Goal: Navigation & Orientation: Understand site structure

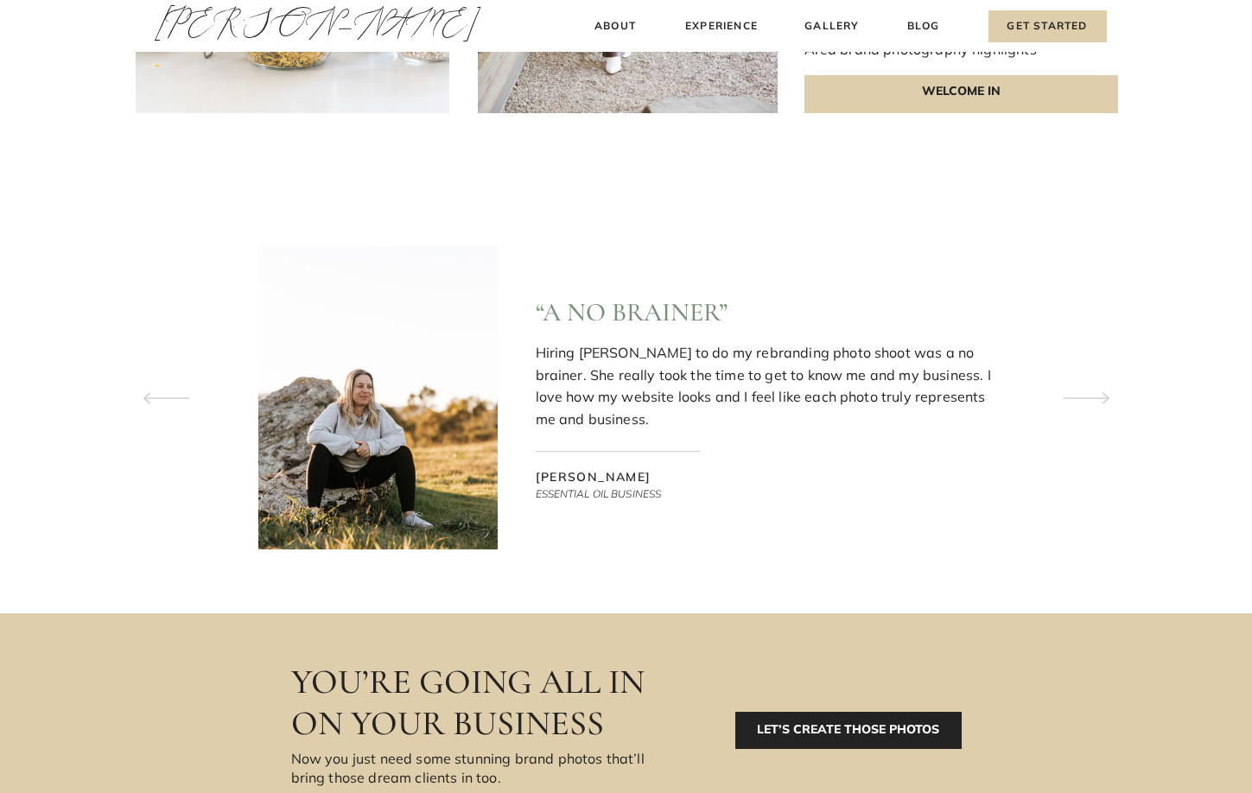
scroll to position [5210, 0]
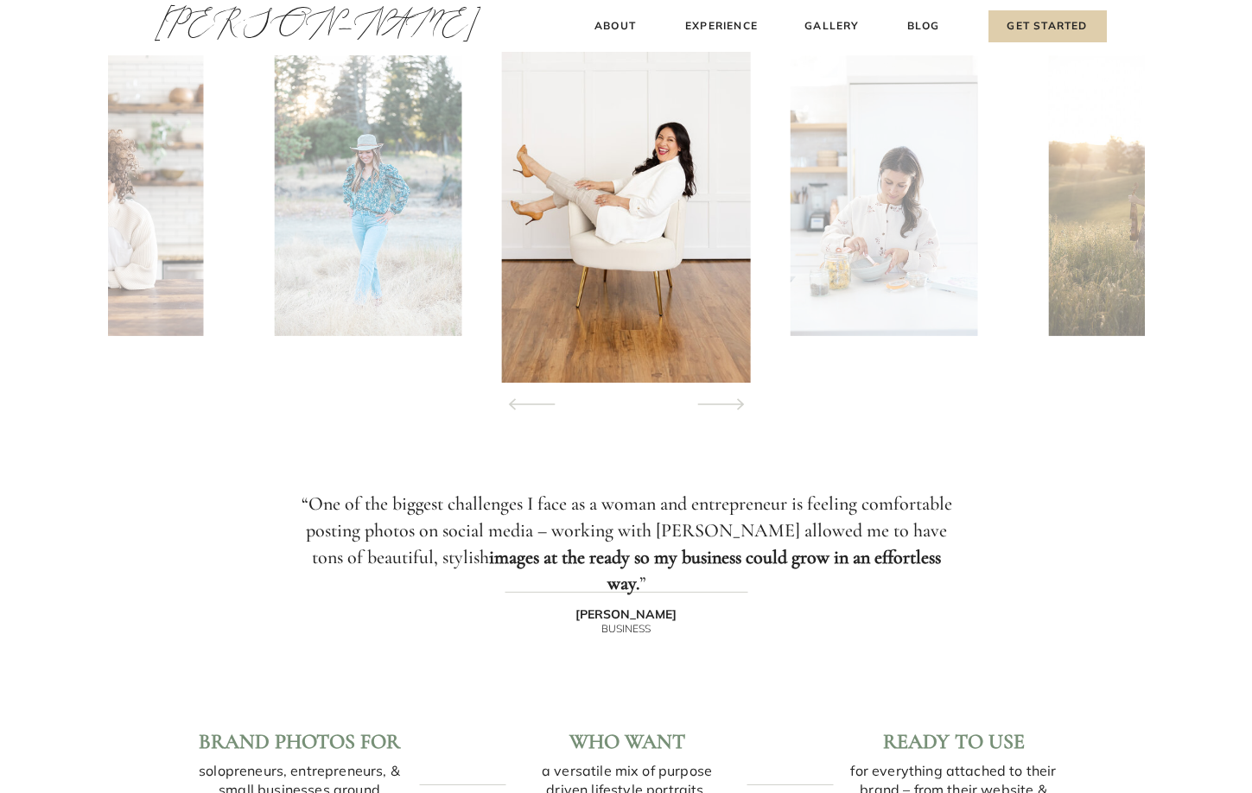
scroll to position [1728, 0]
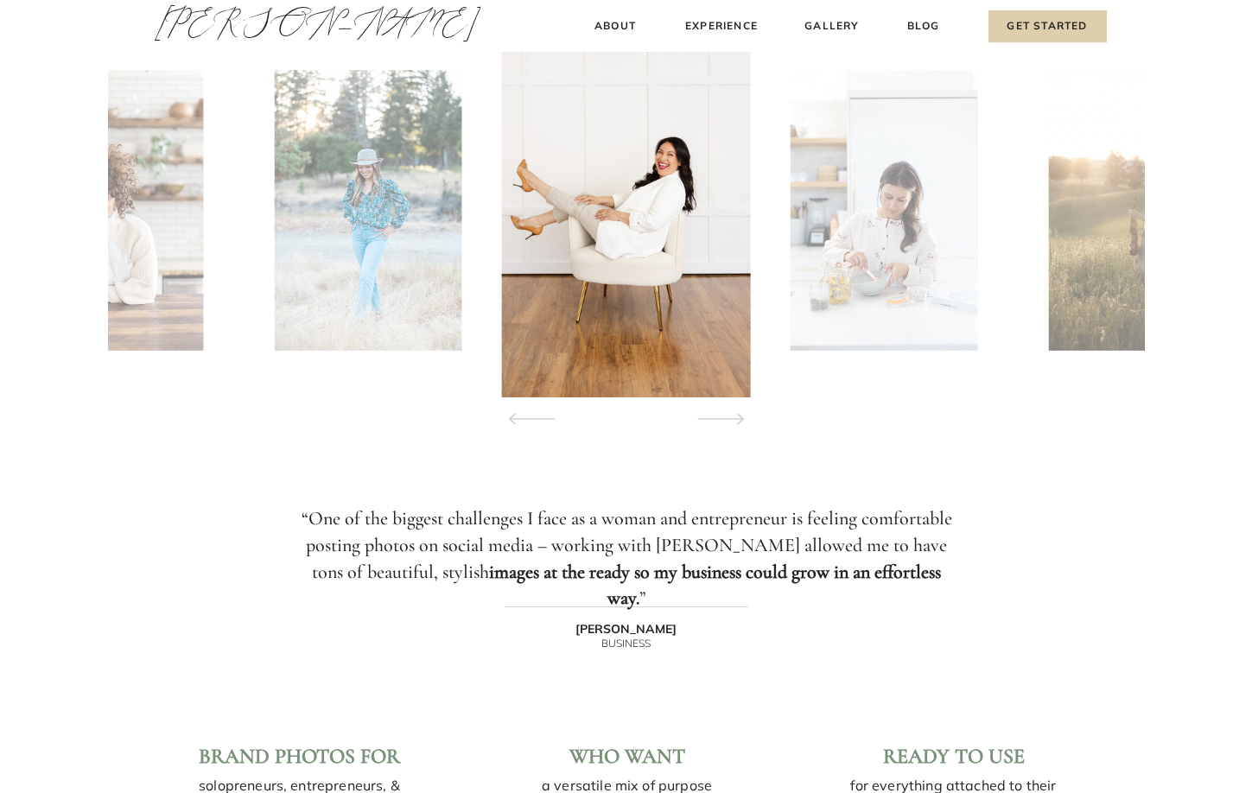
click at [720, 420] on icon at bounding box center [721, 419] width 79 height 60
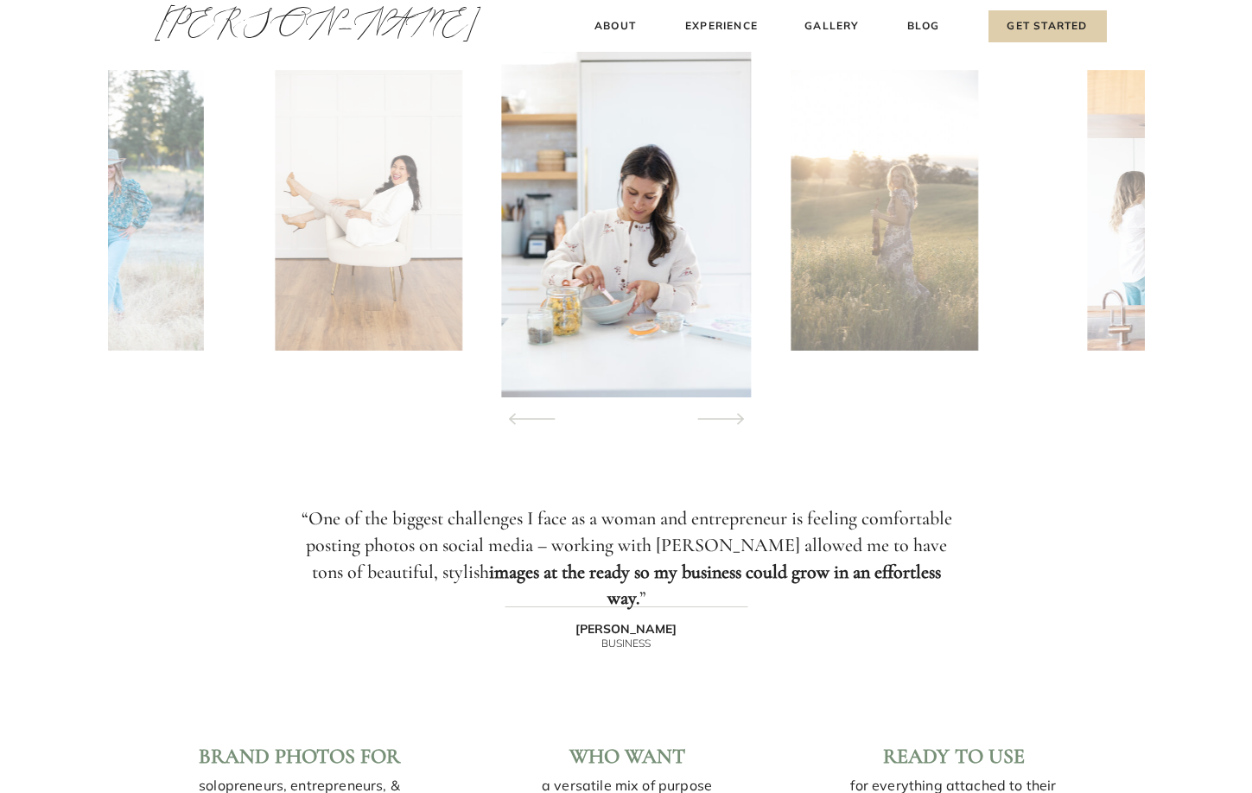
click at [720, 420] on icon at bounding box center [721, 419] width 79 height 60
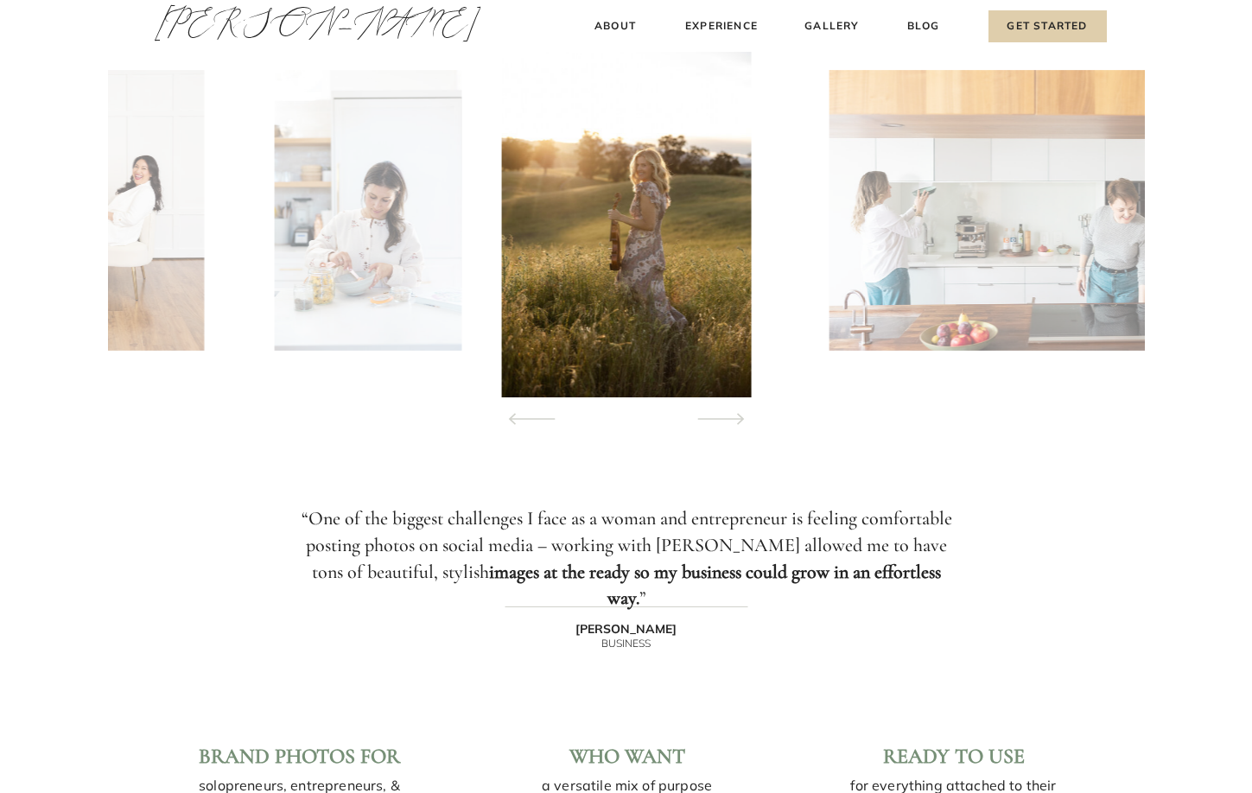
click at [720, 420] on icon at bounding box center [721, 419] width 79 height 60
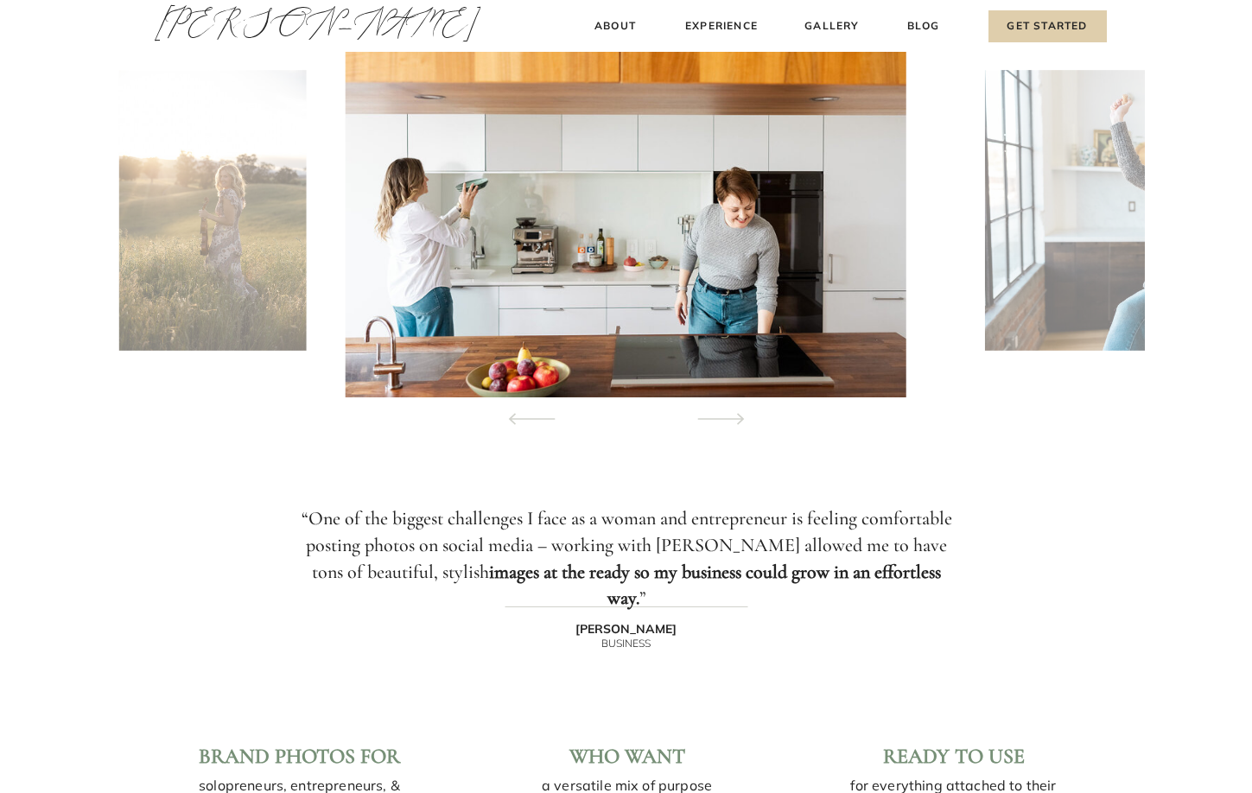
click at [720, 420] on icon at bounding box center [721, 419] width 79 height 60
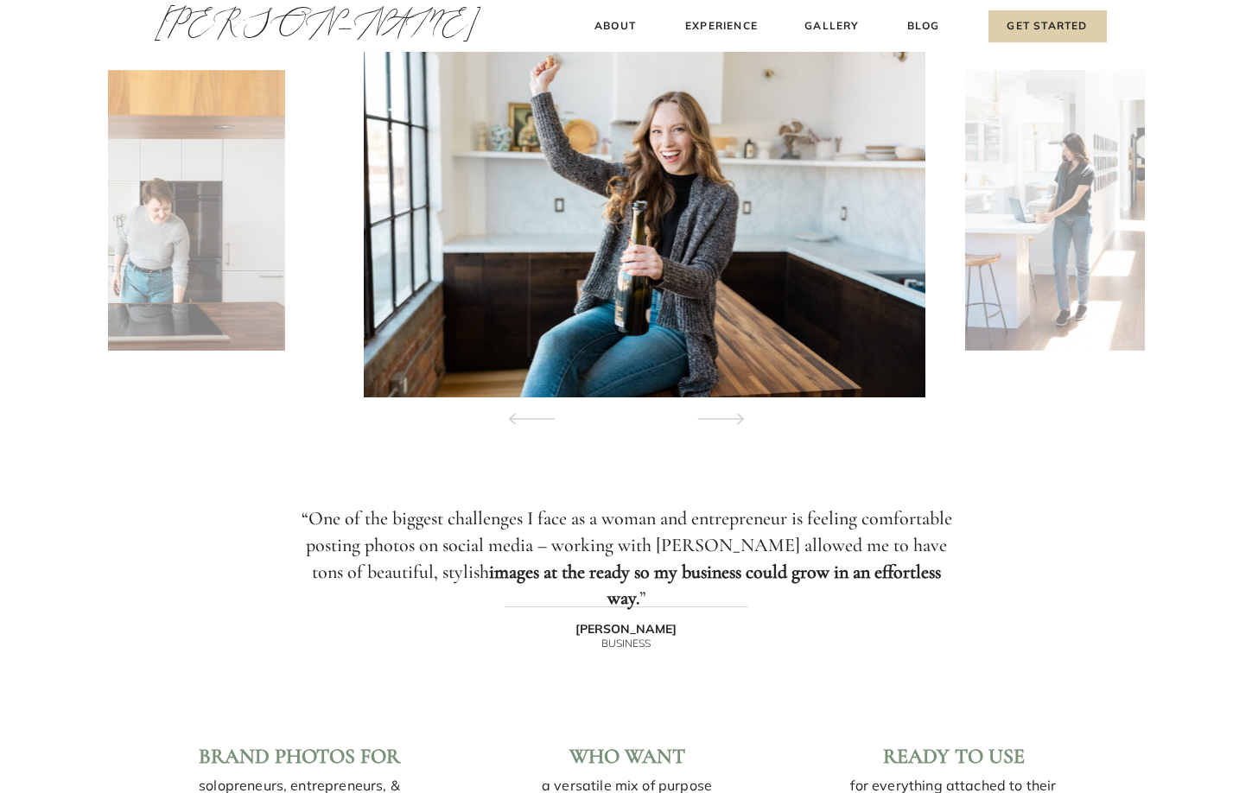
click at [720, 420] on icon at bounding box center [721, 419] width 79 height 60
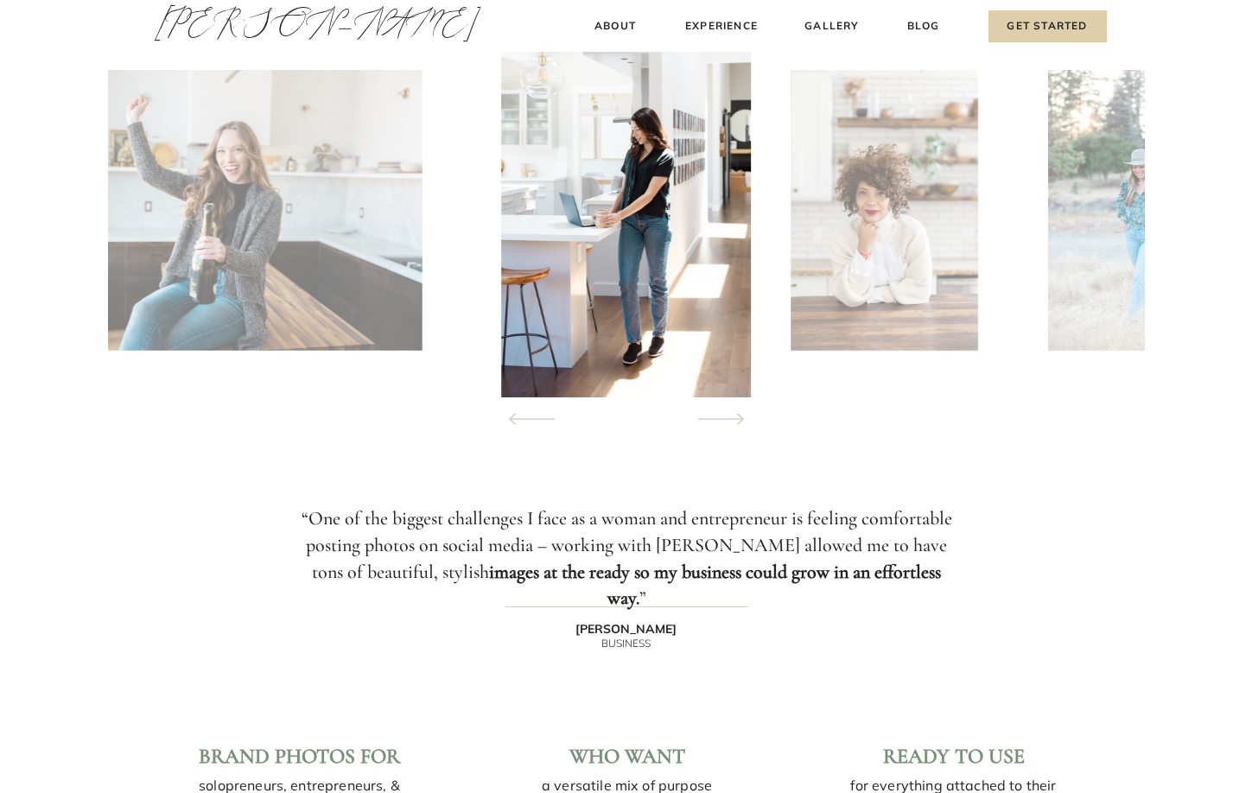
click at [720, 420] on icon at bounding box center [721, 419] width 79 height 60
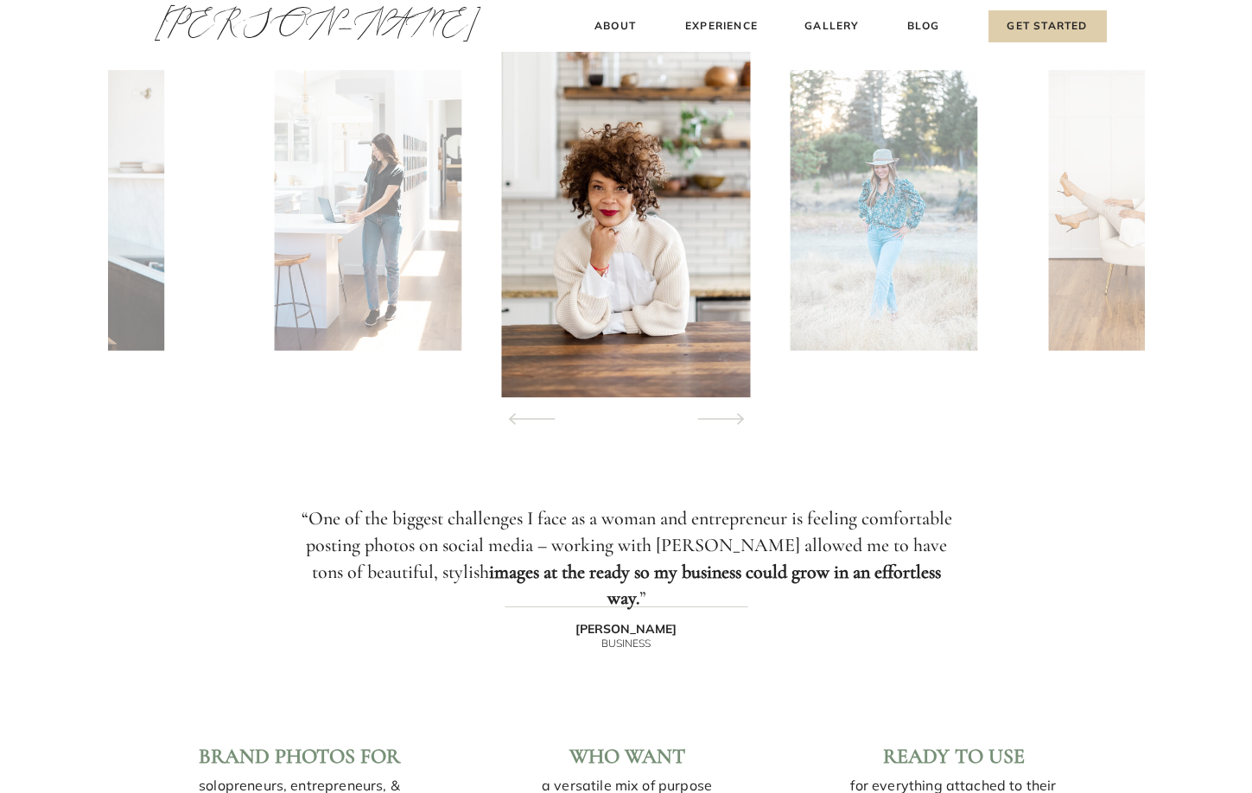
click at [720, 420] on icon at bounding box center [721, 419] width 79 height 60
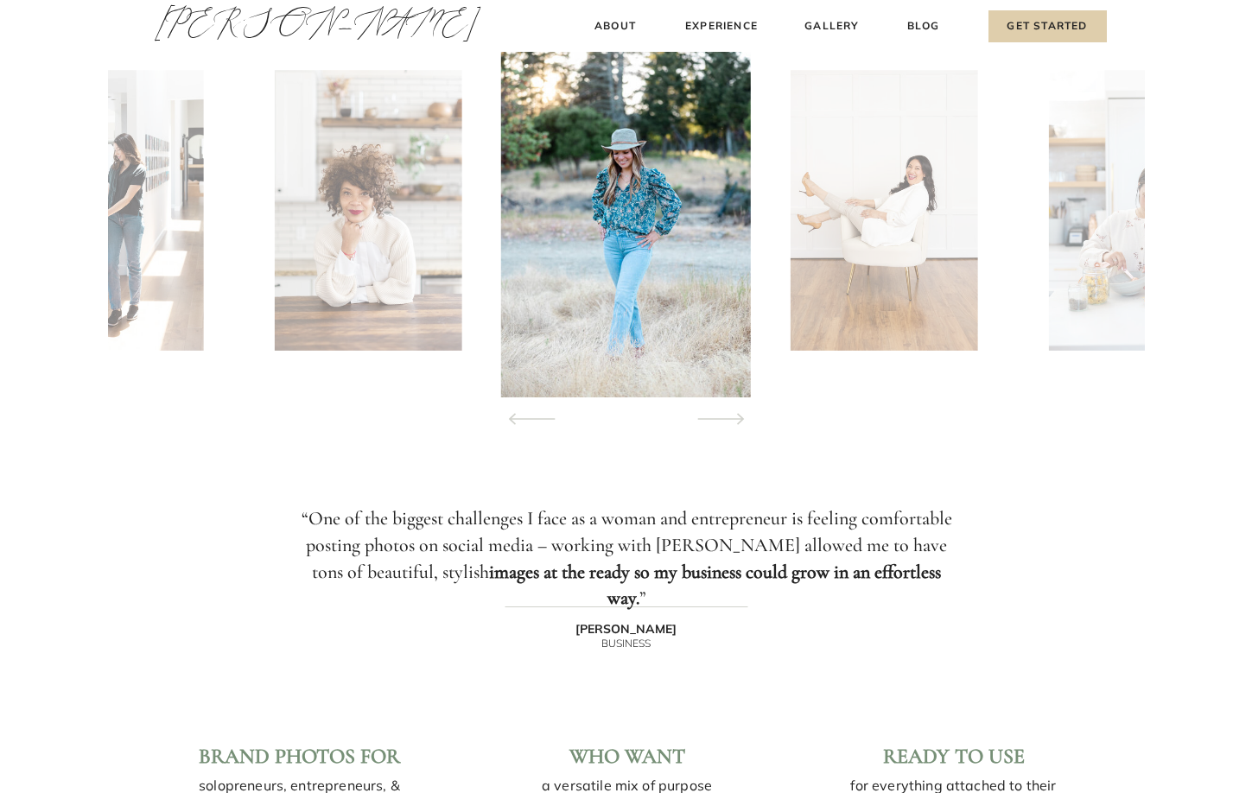
click at [720, 420] on icon at bounding box center [721, 419] width 79 height 60
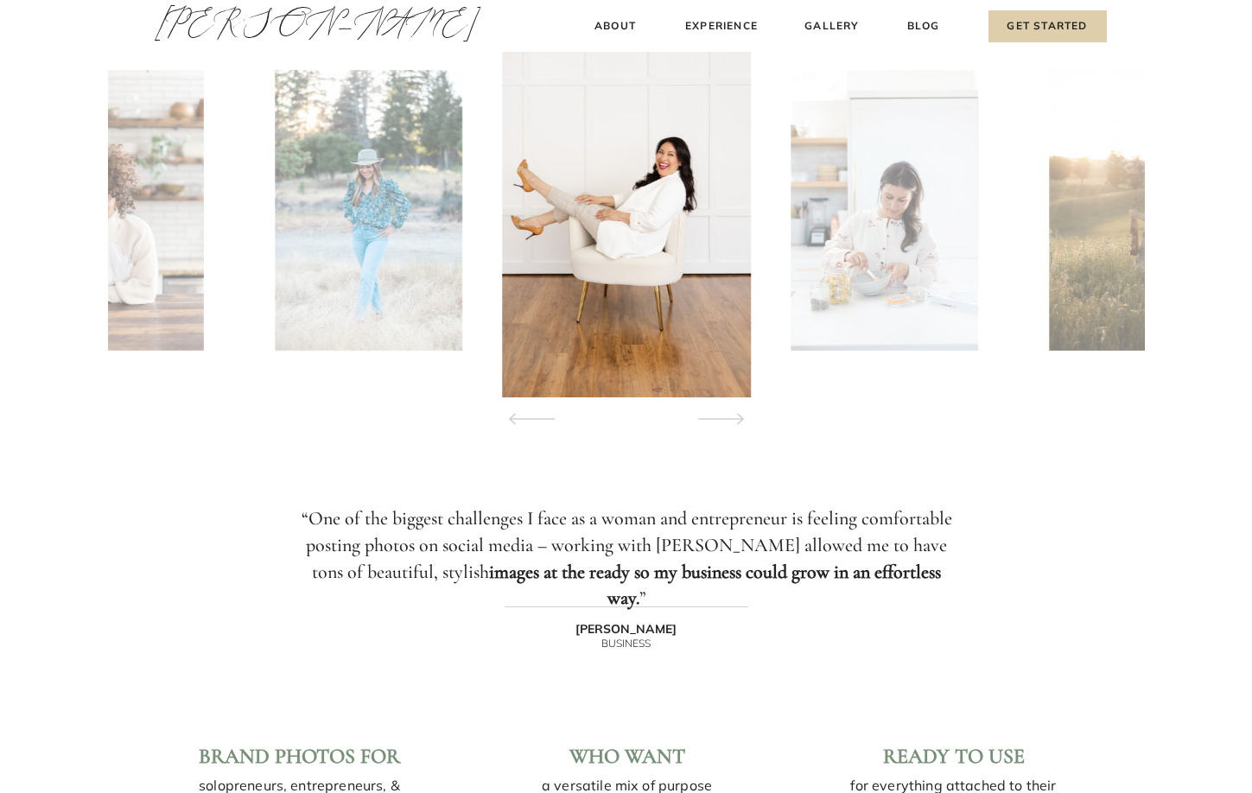
click at [720, 420] on icon at bounding box center [721, 419] width 79 height 60
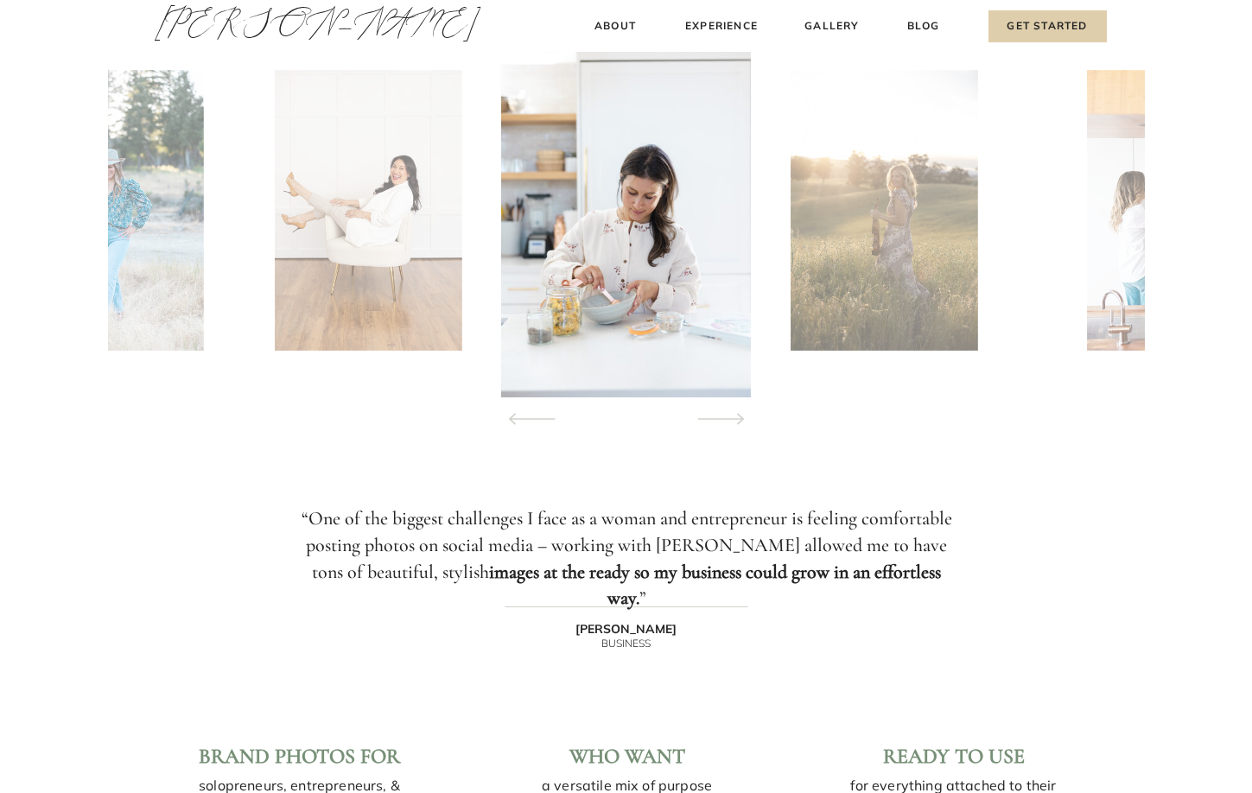
click at [720, 420] on icon at bounding box center [721, 419] width 79 height 60
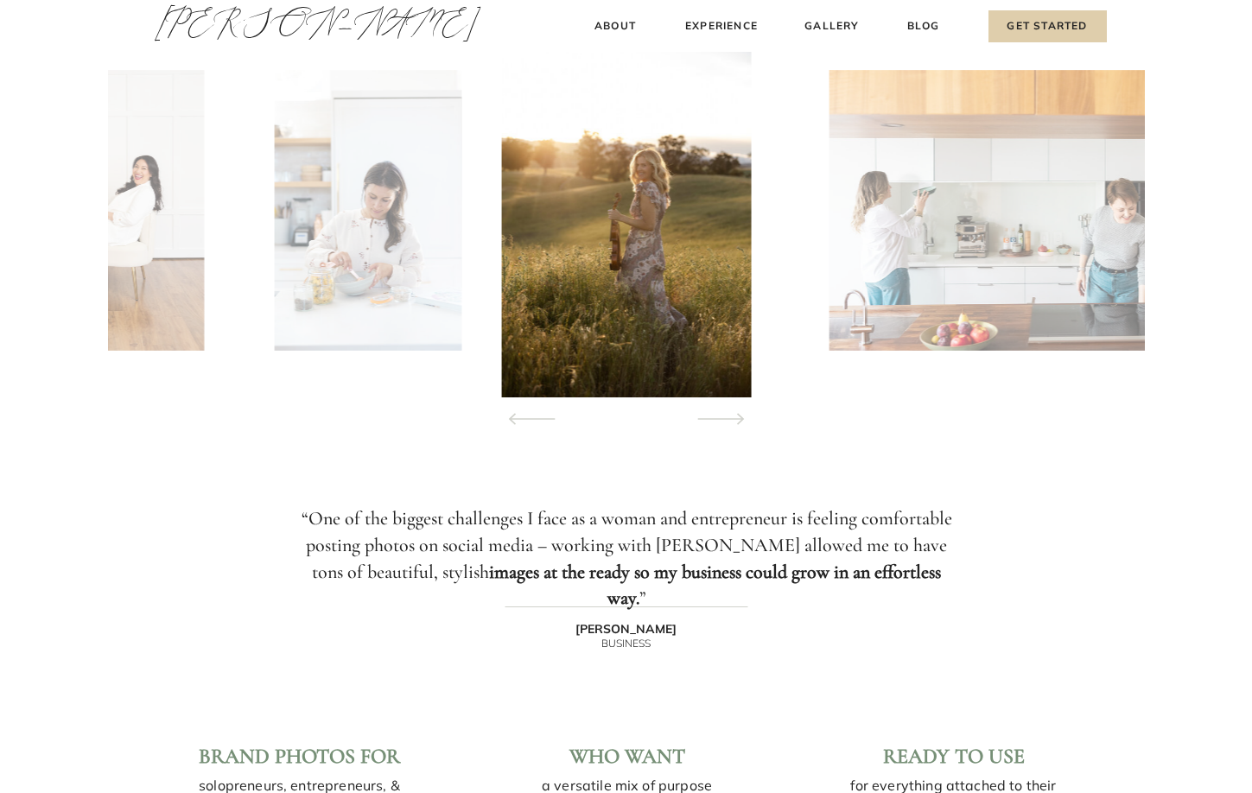
click at [720, 420] on icon at bounding box center [721, 419] width 79 height 60
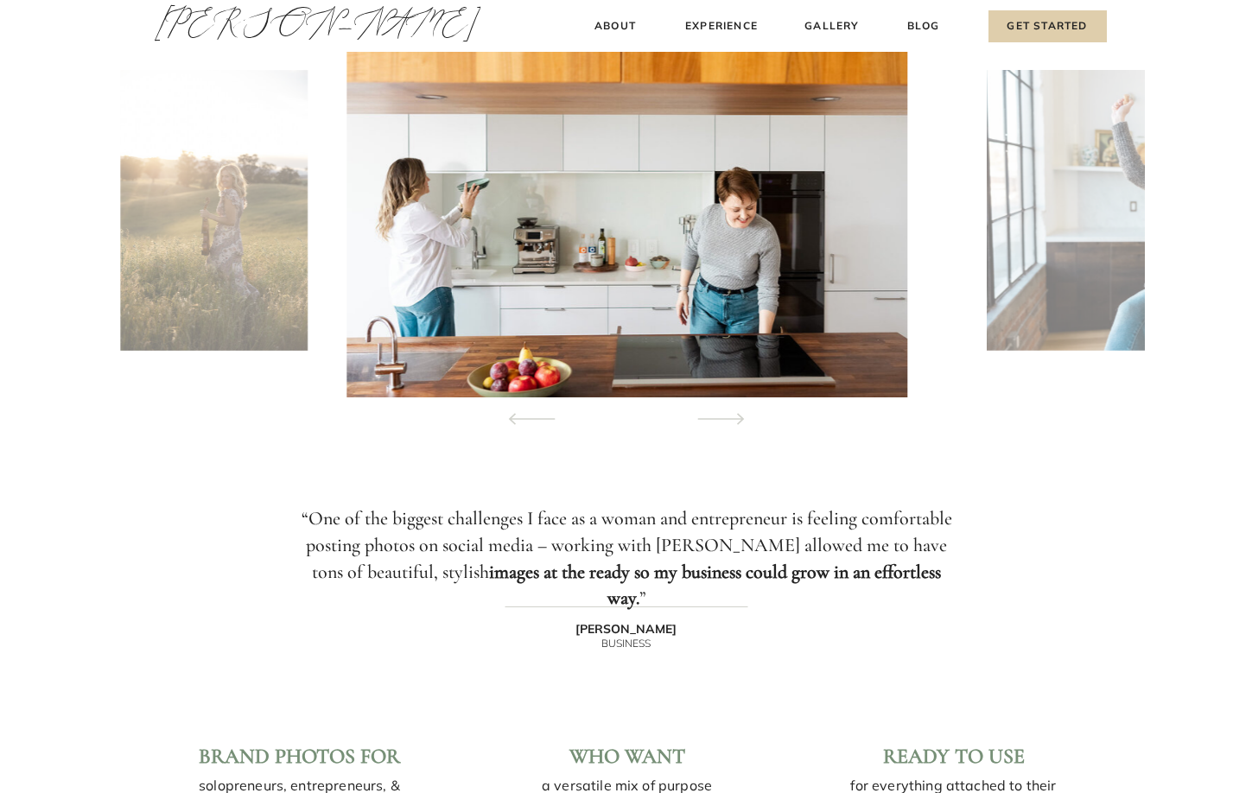
click at [720, 420] on icon at bounding box center [721, 419] width 79 height 60
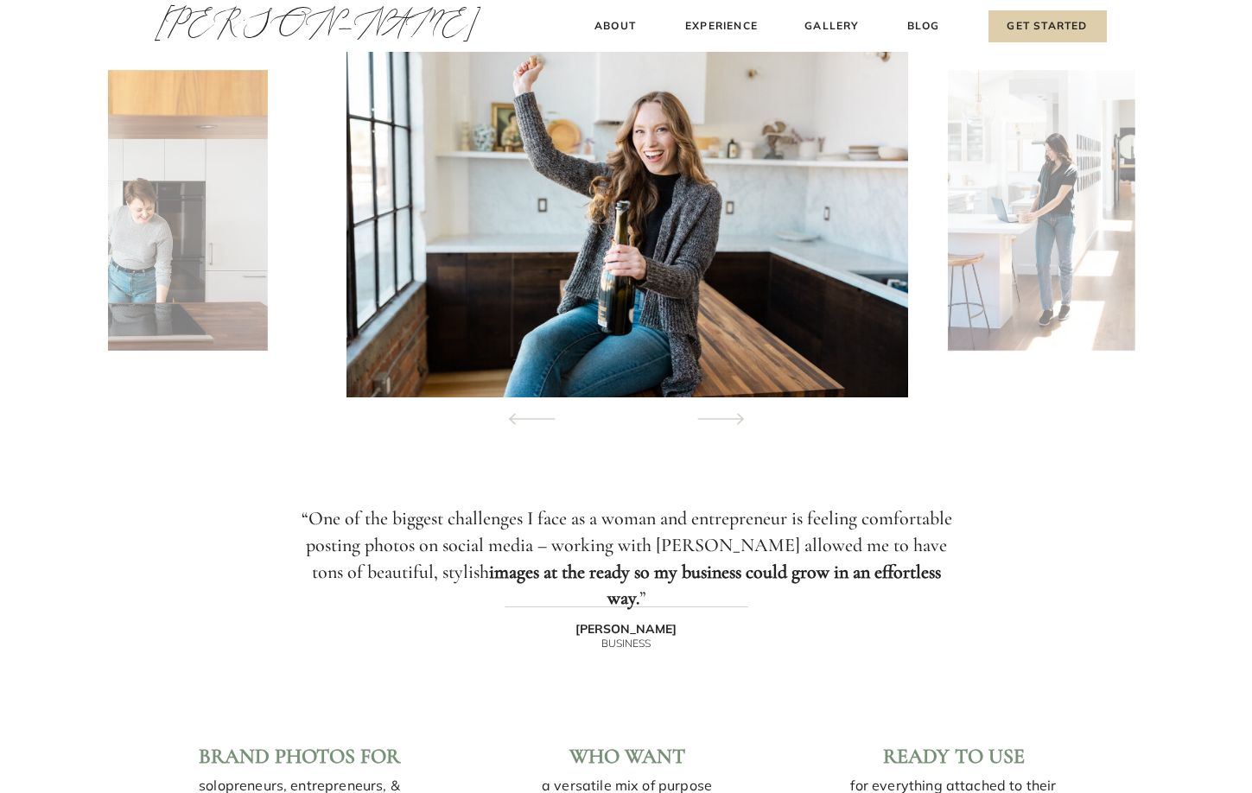
click at [720, 420] on icon at bounding box center [721, 419] width 79 height 60
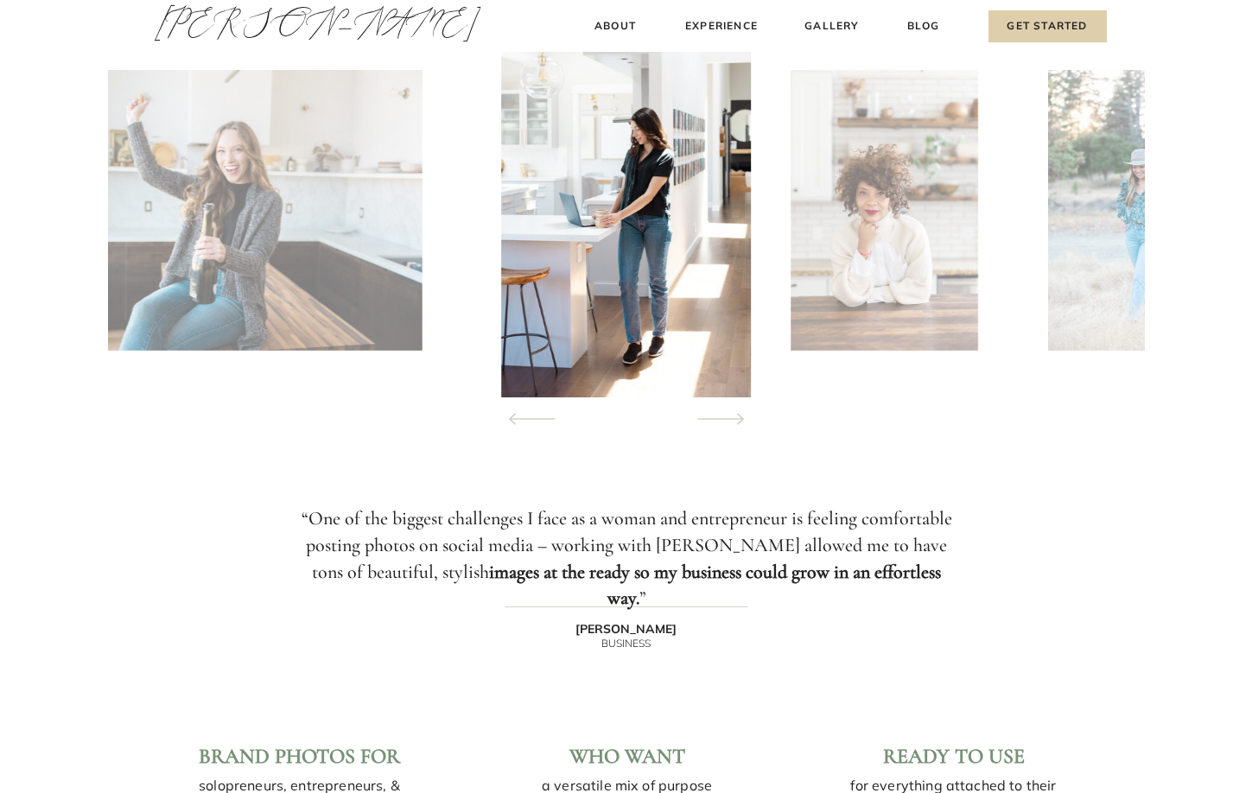
click at [720, 420] on icon at bounding box center [721, 419] width 79 height 60
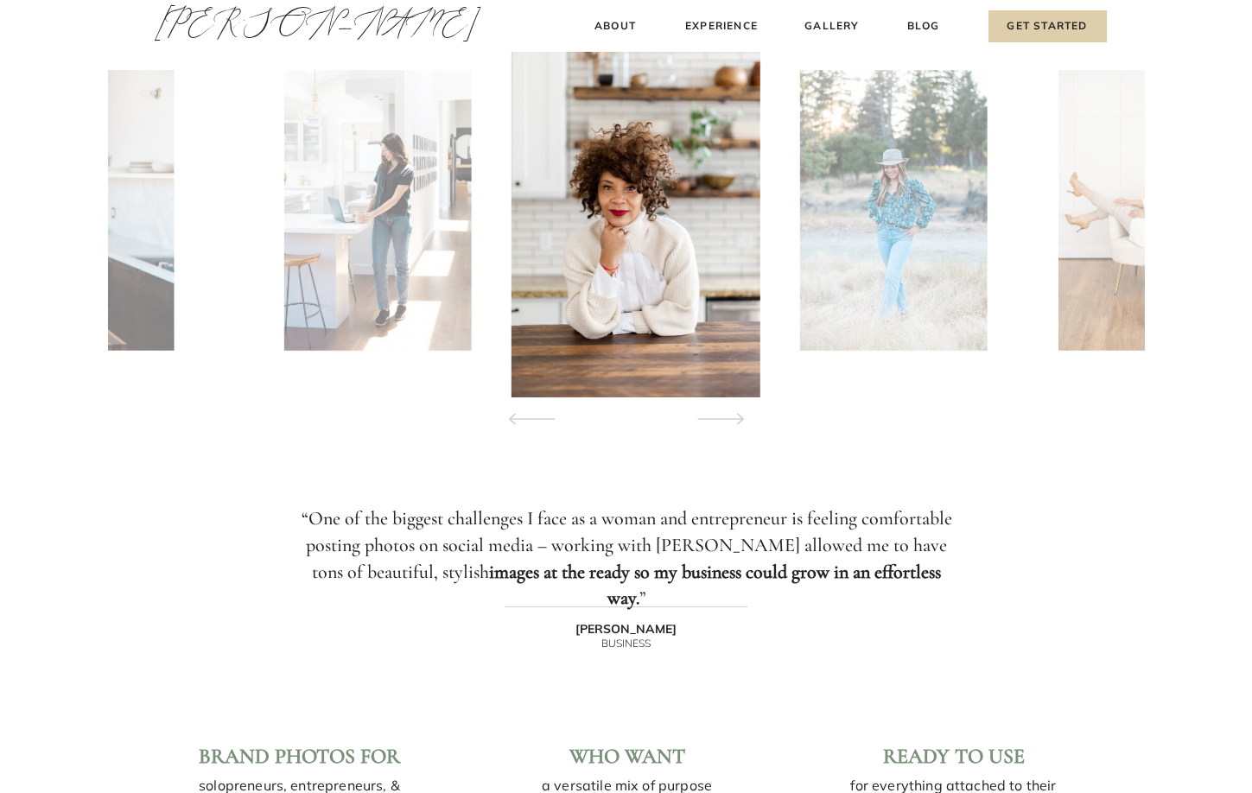
click at [720, 420] on icon at bounding box center [721, 419] width 79 height 60
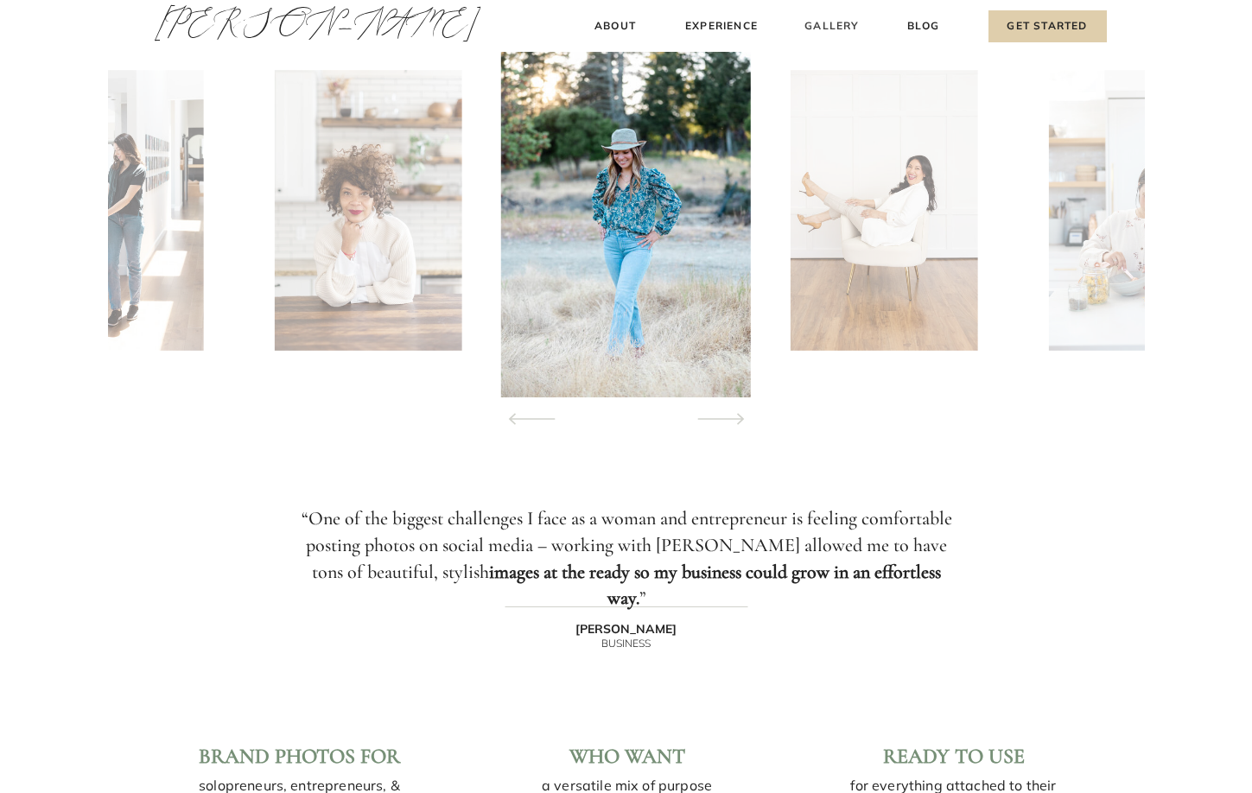
click at [847, 29] on h3 "Gallery" at bounding box center [832, 26] width 58 height 18
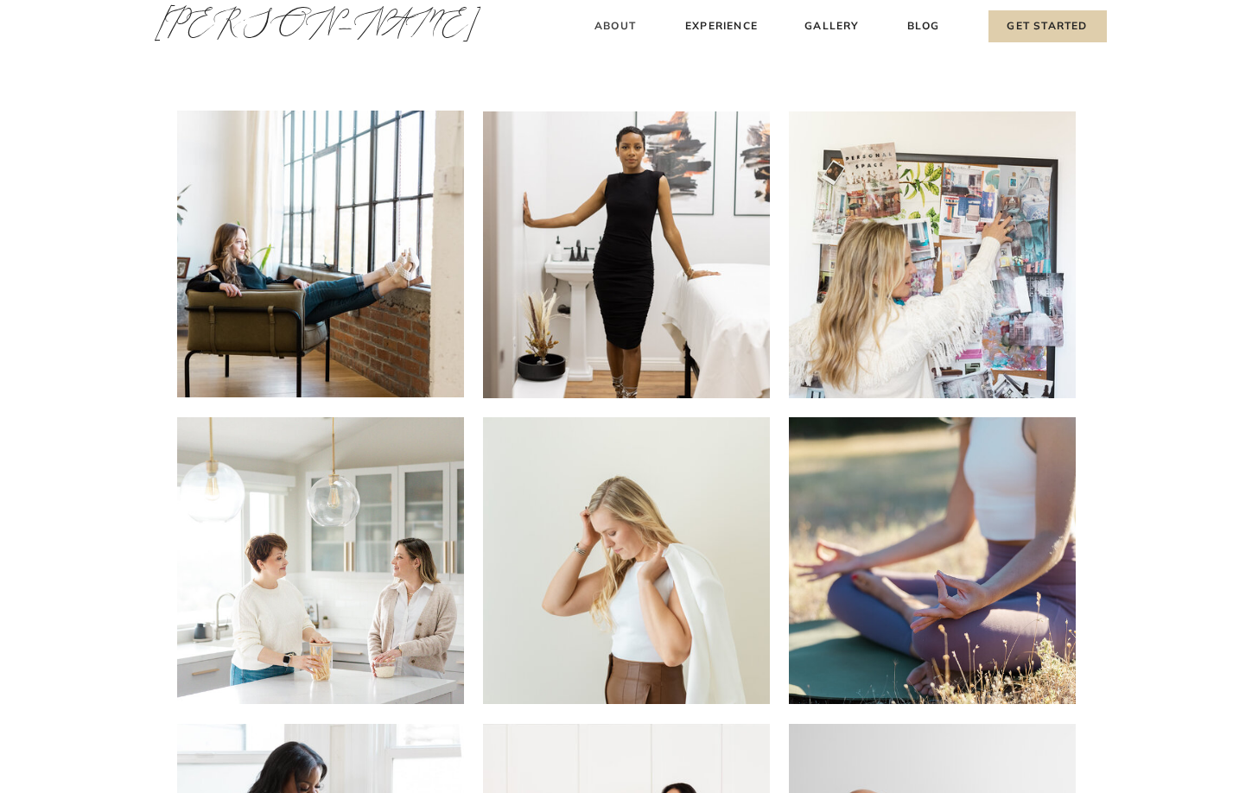
click at [601, 25] on h3 "About" at bounding box center [615, 26] width 51 height 18
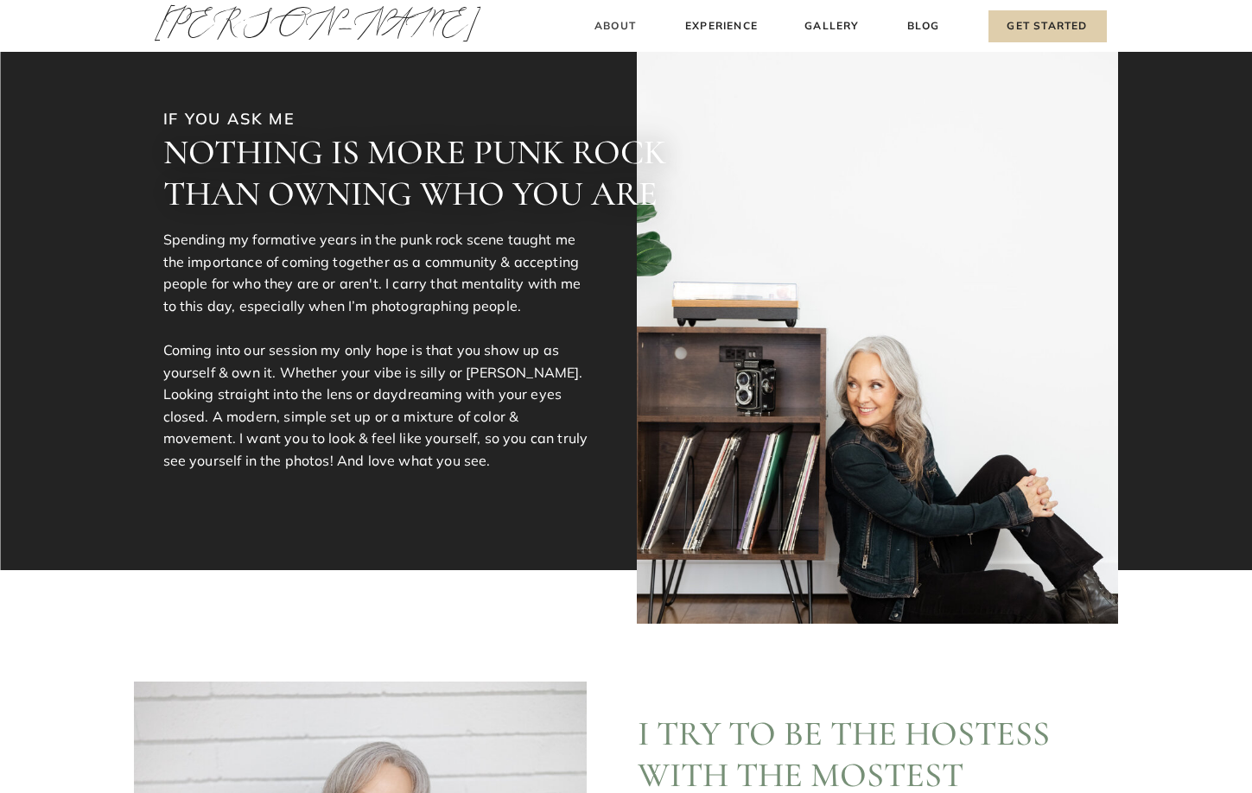
click at [598, 29] on h3 "About" at bounding box center [615, 26] width 51 height 18
